Goal: Transaction & Acquisition: Purchase product/service

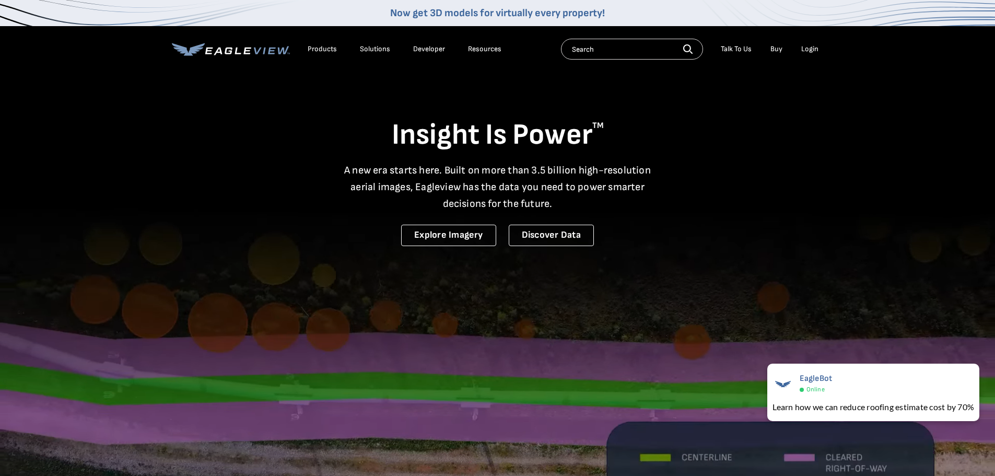
click at [812, 49] on div "Login" at bounding box center [809, 48] width 17 height 9
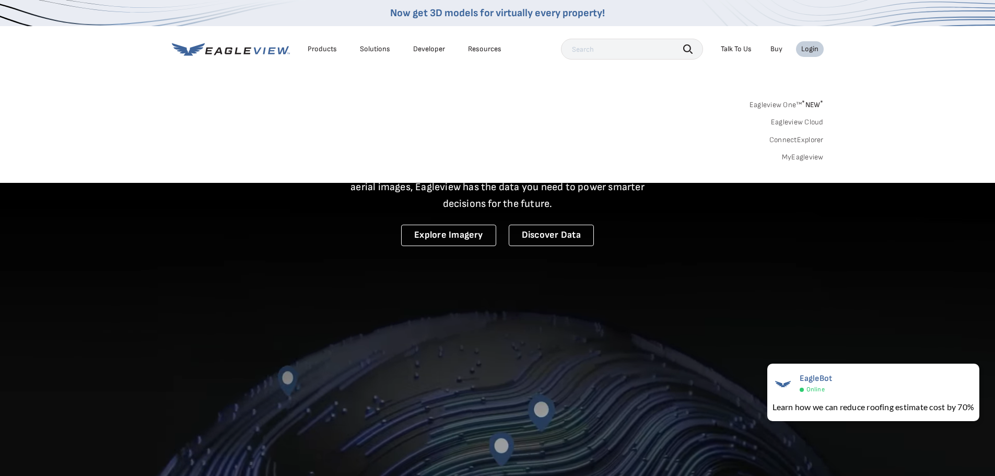
click at [800, 158] on link "MyEagleview" at bounding box center [803, 156] width 42 height 9
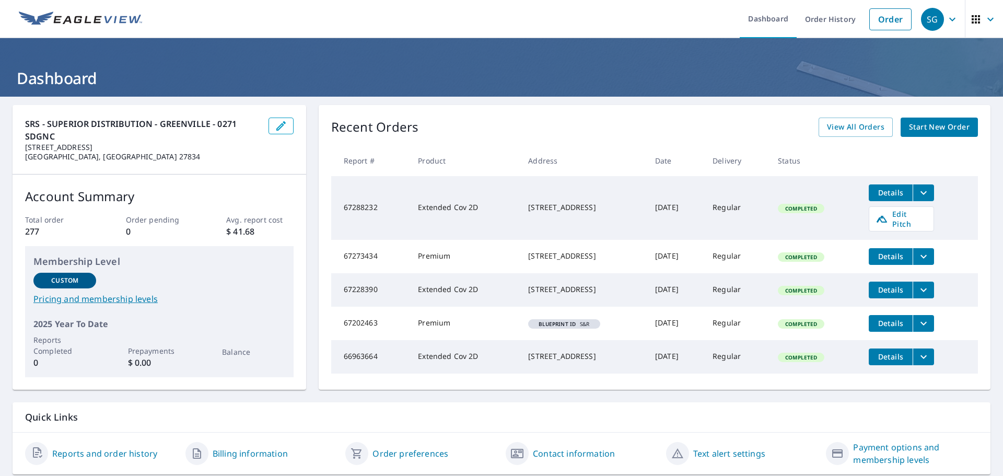
click at [930, 126] on span "Start New Order" at bounding box center [939, 127] width 61 height 13
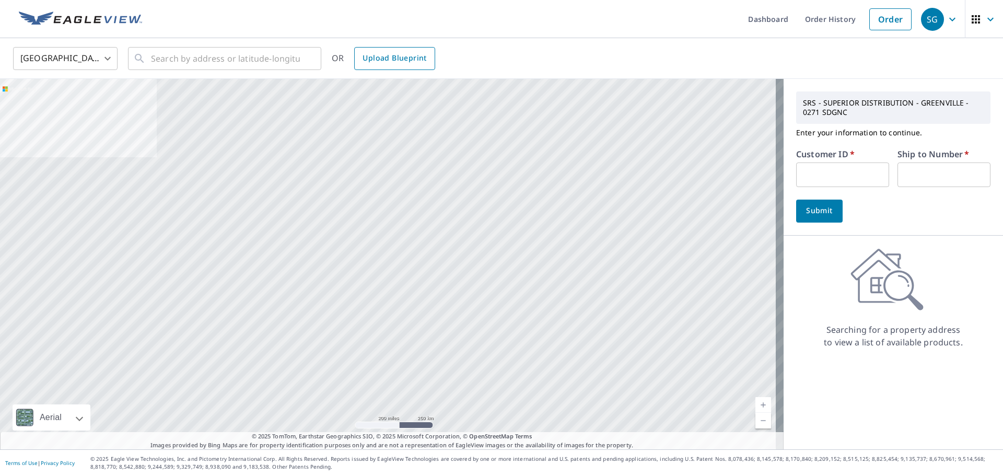
click at [410, 61] on span "Upload Blueprint" at bounding box center [394, 58] width 64 height 13
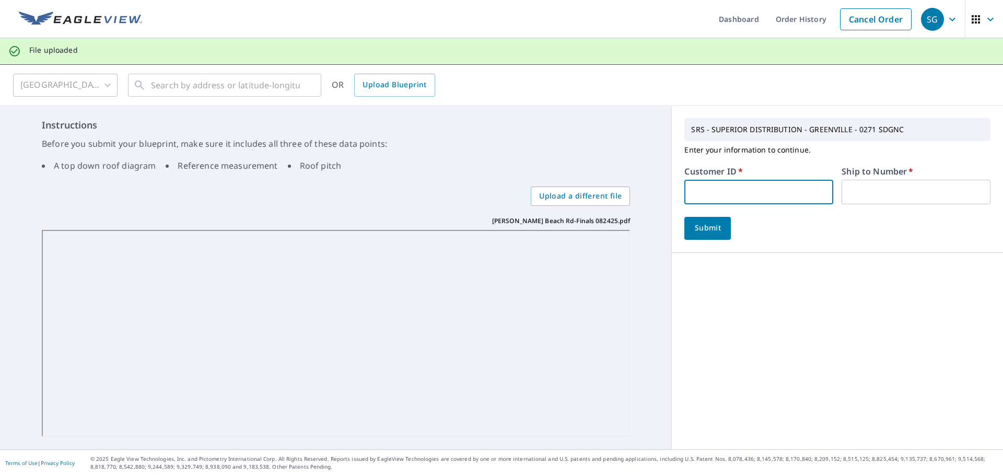
click at [719, 183] on input "text" at bounding box center [758, 192] width 149 height 25
type input "CMD123"
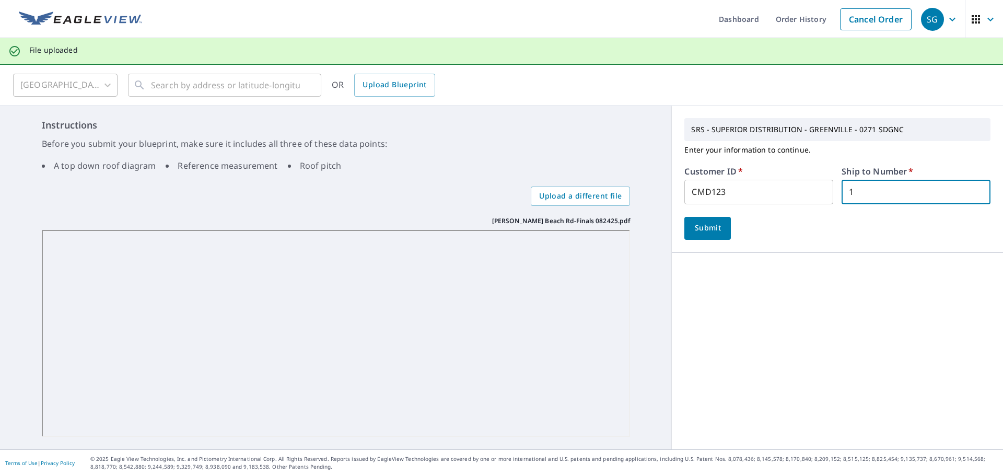
type input "1"
click at [706, 228] on span "Submit" at bounding box center [707, 227] width 30 height 13
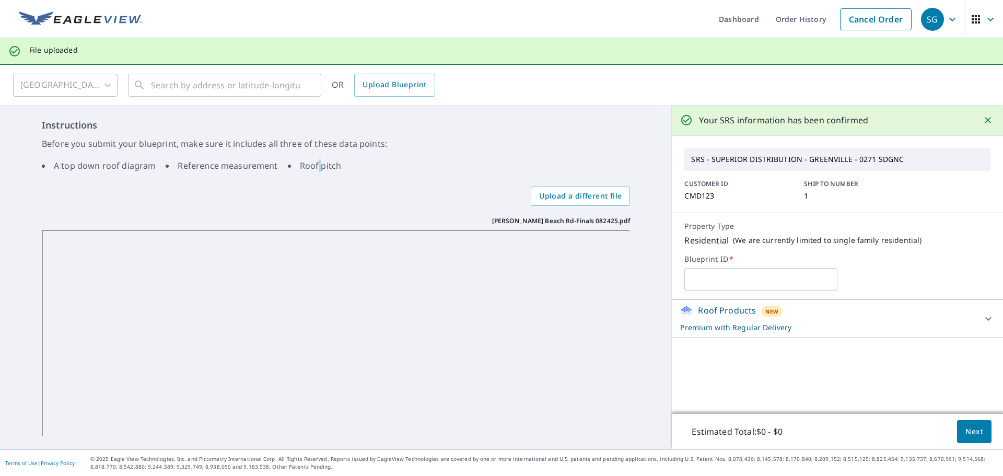
drag, startPoint x: 314, startPoint y: 193, endPoint x: 178, endPoint y: 180, distance: 136.4
click at [303, 184] on div "Instructions Before you submit your blueprint, make sure it includes all three …" at bounding box center [336, 277] width 672 height 344
click at [982, 315] on icon at bounding box center [988, 318] width 13 height 13
click at [219, 85] on div "United States US ​ ​ OR Upload Blueprint Instructions Before you submit your bl…" at bounding box center [501, 257] width 1003 height 384
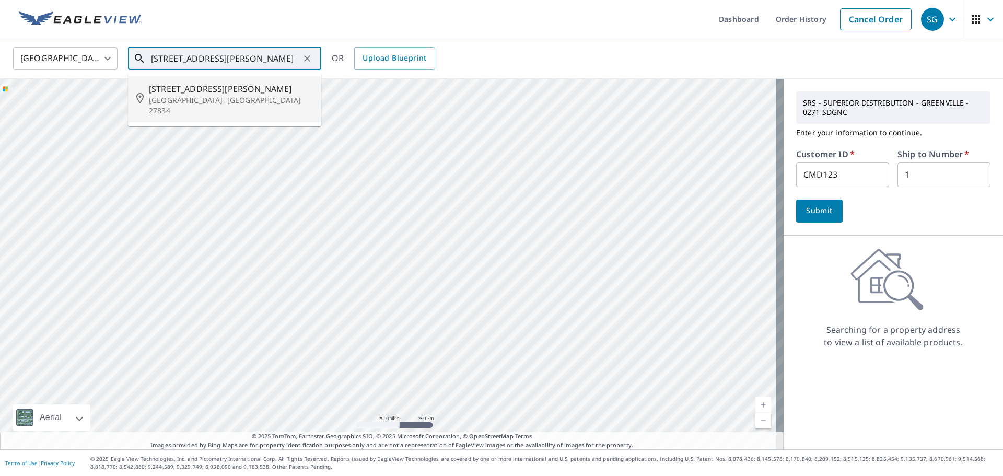
click at [198, 97] on p "Greenville, NC 27834" at bounding box center [231, 105] width 164 height 21
type input "4198 Laurel Ridge Dr Greenville, NC 27834"
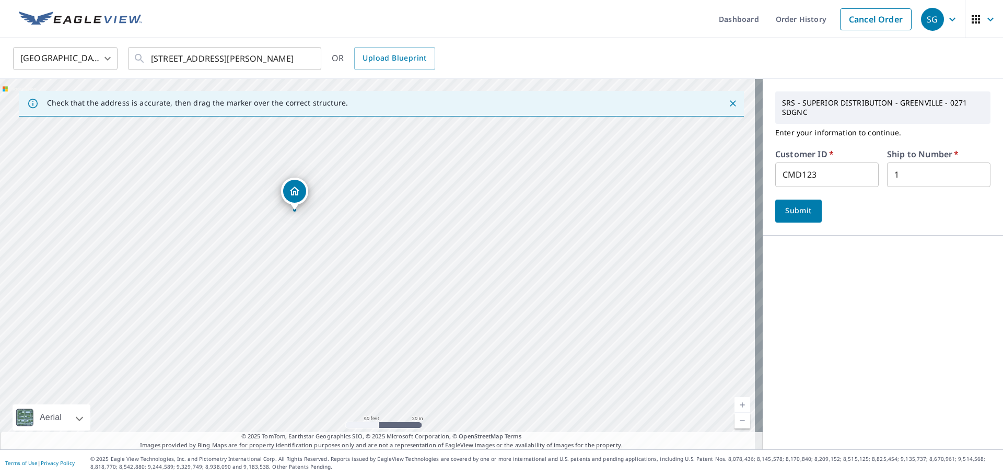
drag, startPoint x: 278, startPoint y: 374, endPoint x: 284, endPoint y: 290, distance: 84.8
click at [299, 311] on div "4198 Laurel Ridge Dr Greenville, NC 27834" at bounding box center [381, 264] width 762 height 370
drag, startPoint x: 291, startPoint y: 233, endPoint x: 337, endPoint y: 220, distance: 47.8
click at [775, 204] on button "Submit" at bounding box center [798, 210] width 46 height 23
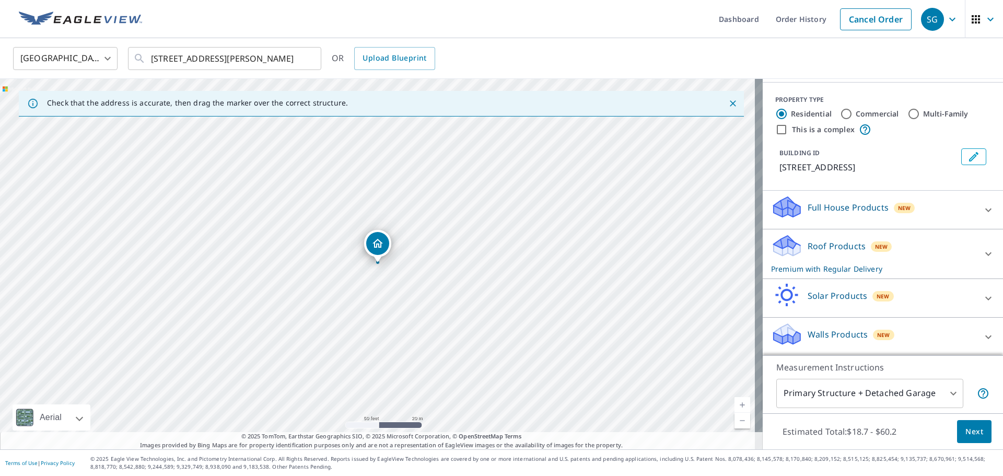
scroll to position [114, 0]
click at [829, 212] on p "Full House Products" at bounding box center [847, 206] width 81 height 13
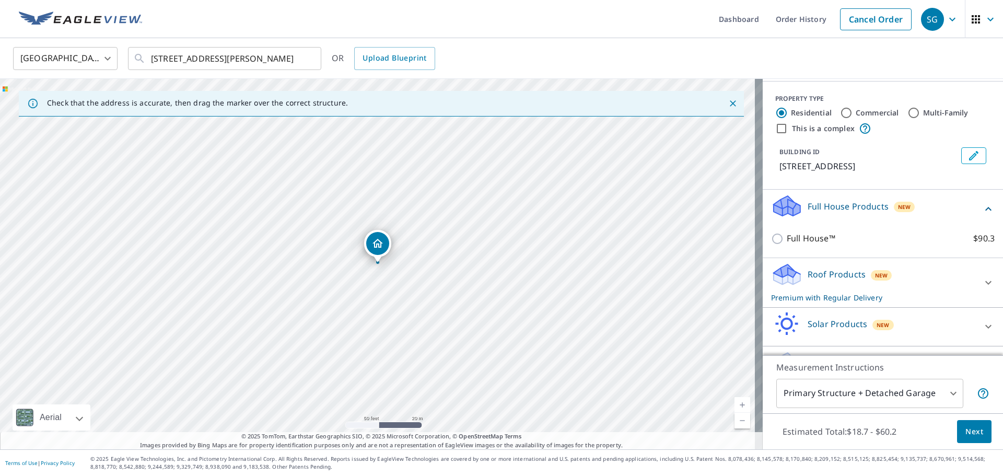
scroll to position [144, 0]
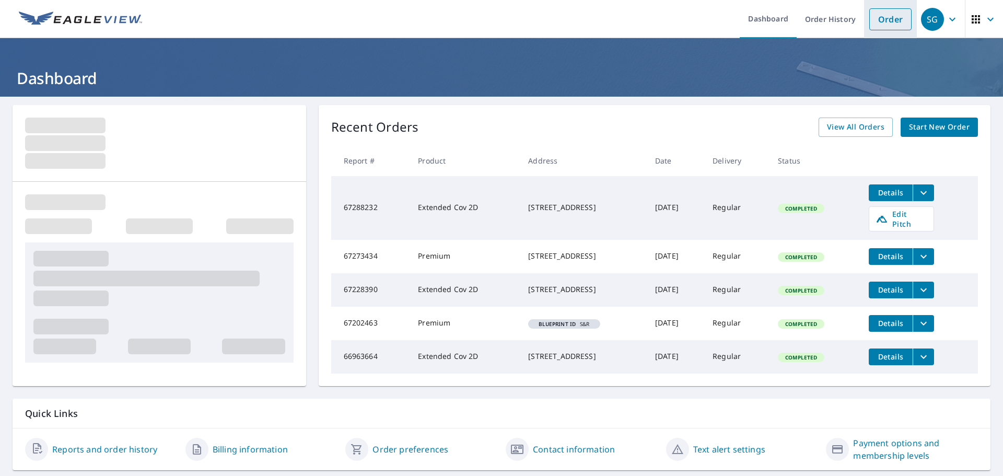
click at [884, 27] on link "Order" at bounding box center [890, 19] width 42 height 22
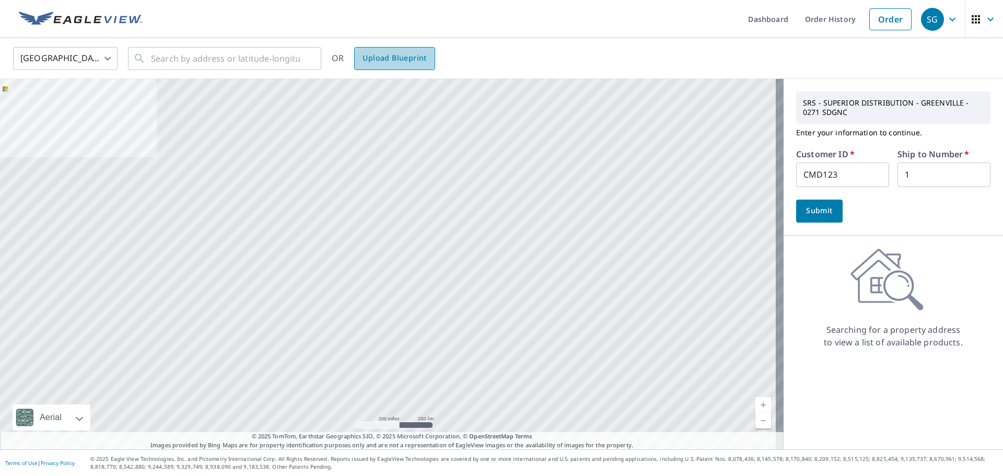
click at [410, 58] on span "Upload Blueprint" at bounding box center [394, 58] width 64 height 13
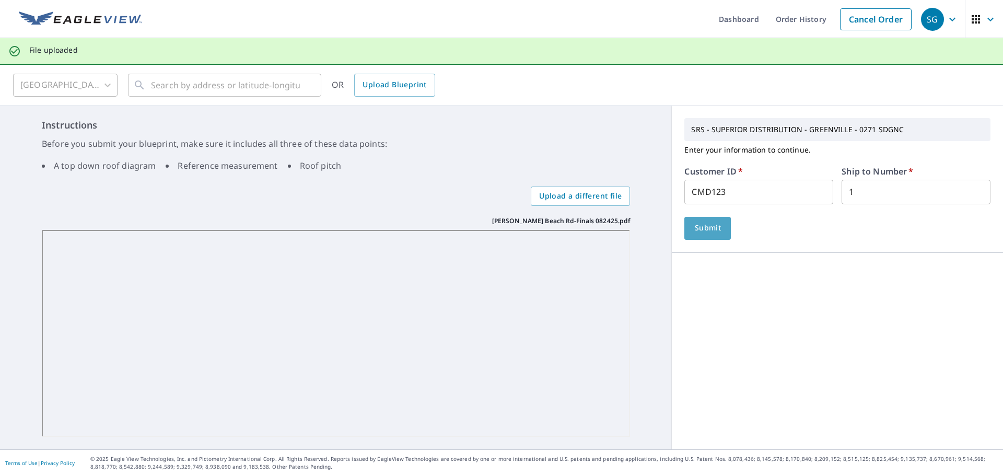
click at [692, 225] on span "Submit" at bounding box center [707, 227] width 30 height 13
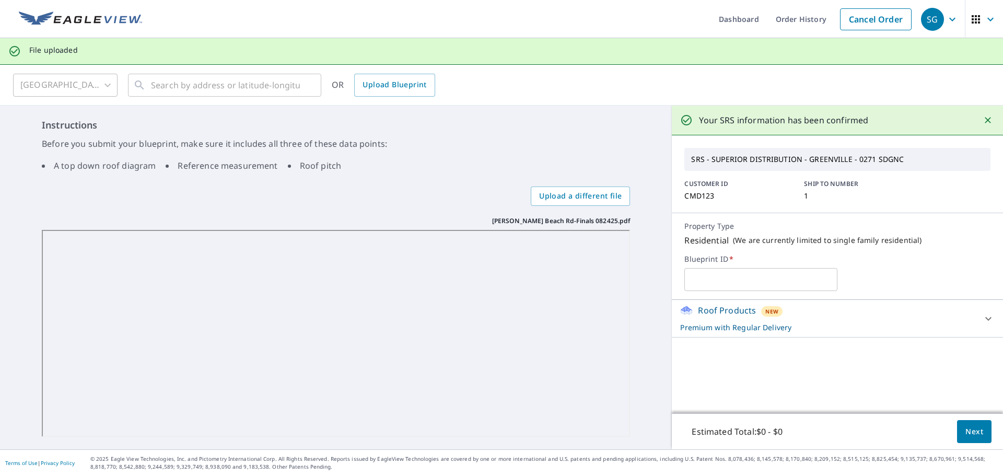
click at [742, 318] on div "Roof Products New Premium with Regular Delivery" at bounding box center [828, 318] width 296 height 29
click at [734, 276] on input "text" at bounding box center [760, 279] width 153 height 29
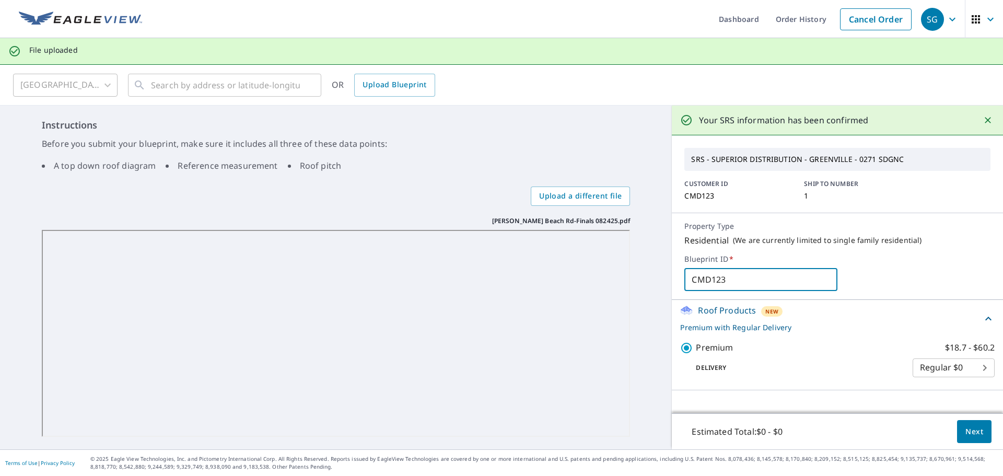
type input "CMD123"
click at [957, 433] on button "Next" at bounding box center [974, 431] width 34 height 23
